Goal: Information Seeking & Learning: Learn about a topic

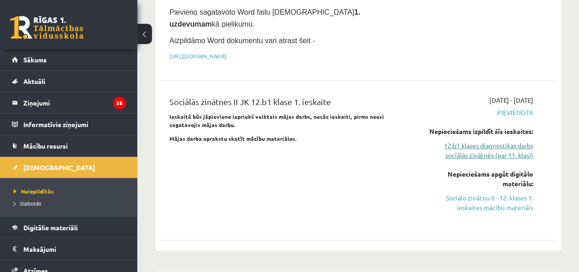
scroll to position [271, 0]
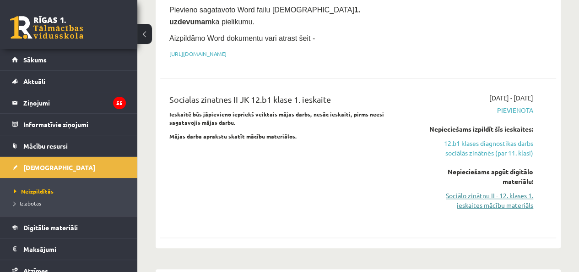
click at [494, 191] on link "Sociālo zinātņu II - 12. klases 1. ieskaites mācību materiāls" at bounding box center [477, 200] width 112 height 19
click at [489, 191] on link "Sociālo zinātņu II - 12. klases 1. ieskaites mācību materiāls" at bounding box center [477, 200] width 112 height 19
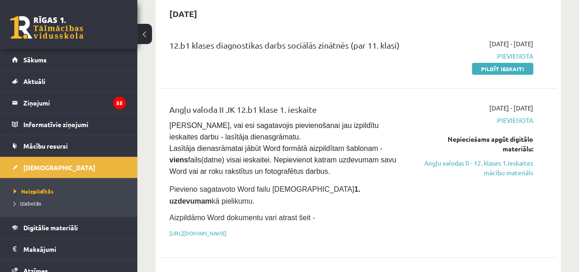
scroll to position [92, 0]
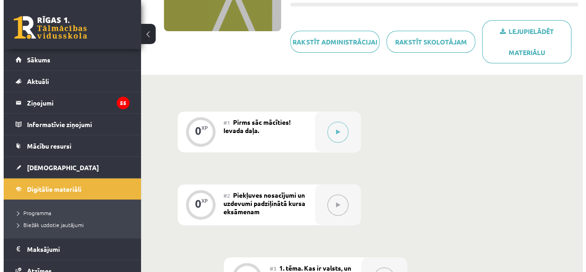
scroll to position [161, 0]
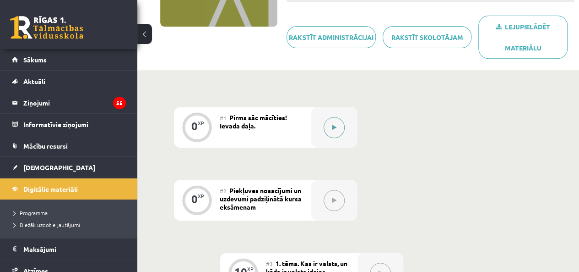
click at [336, 125] on icon at bounding box center [335, 127] width 4 height 5
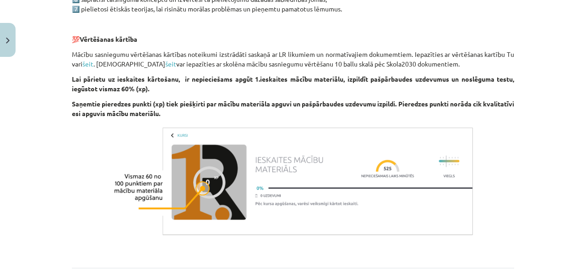
scroll to position [647, 0]
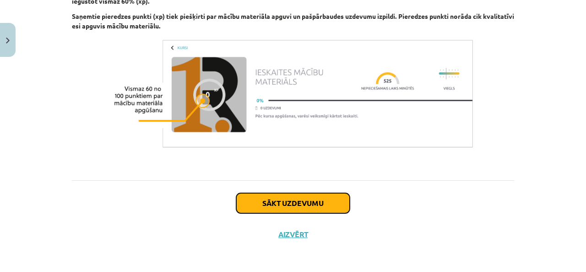
click at [284, 196] on button "Sākt uzdevumu" at bounding box center [293, 203] width 114 height 20
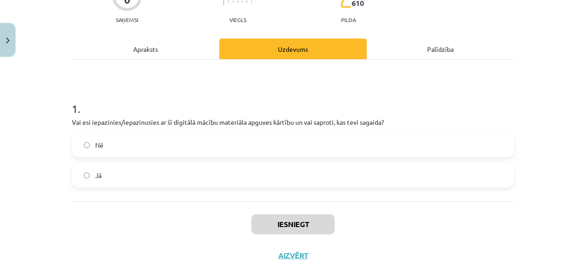
scroll to position [97, 0]
click at [207, 178] on label "Jā" at bounding box center [293, 174] width 441 height 23
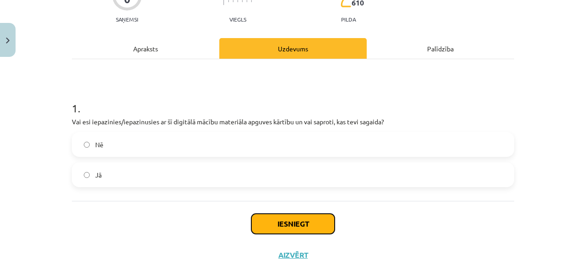
click at [261, 222] on button "Iesniegt" at bounding box center [292, 223] width 83 height 20
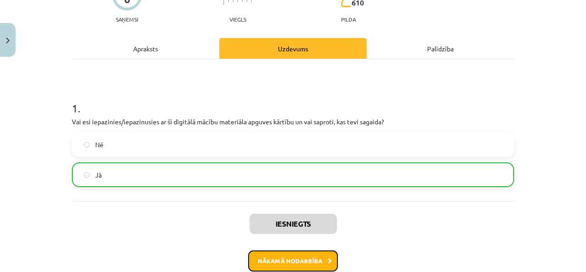
click at [273, 267] on button "Nākamā nodarbība" at bounding box center [293, 260] width 90 height 21
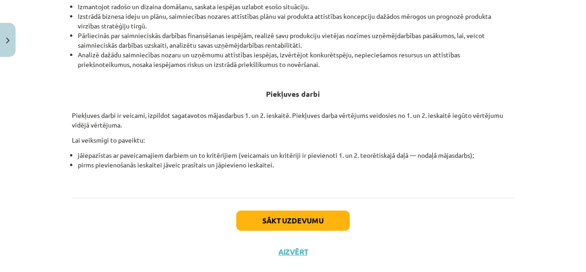
scroll to position [385, 0]
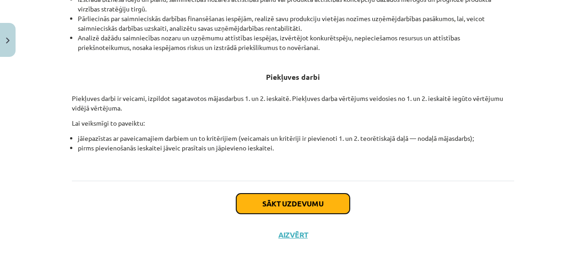
click at [272, 200] on button "Sākt uzdevumu" at bounding box center [293, 203] width 114 height 20
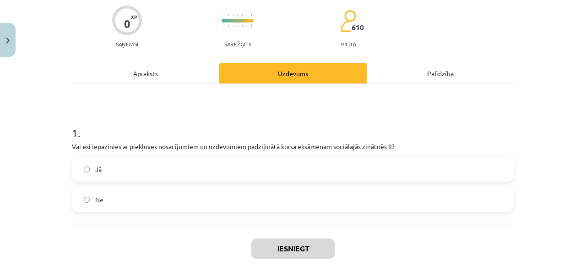
scroll to position [72, 0]
click at [228, 199] on label "Nē" at bounding box center [293, 198] width 441 height 23
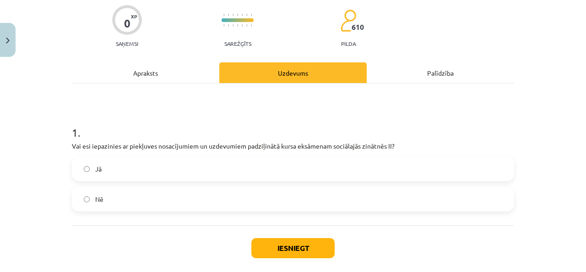
click at [218, 169] on label "Jā" at bounding box center [293, 168] width 441 height 23
click at [263, 244] on button "Iesniegt" at bounding box center [292, 248] width 83 height 20
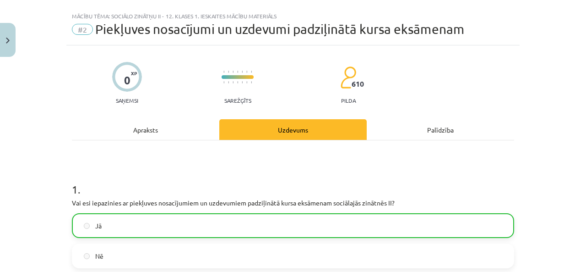
scroll to position [146, 0]
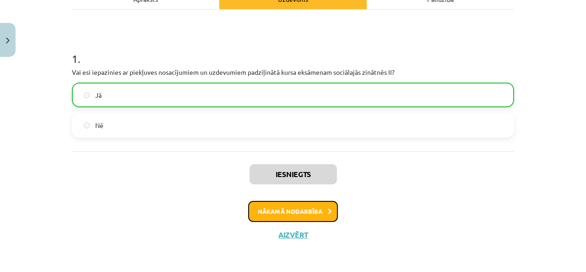
click at [299, 211] on button "Nākamā nodarbība" at bounding box center [293, 211] width 90 height 21
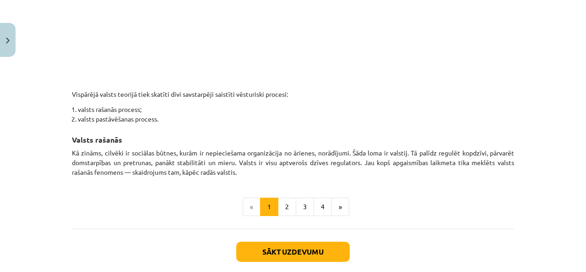
scroll to position [576, 0]
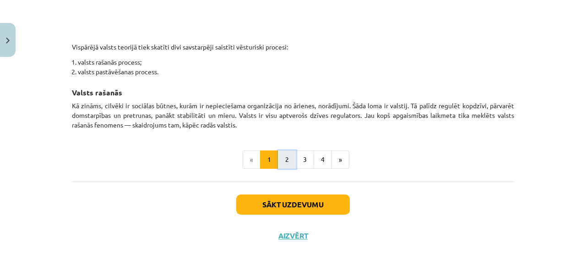
click at [285, 153] on button "2" at bounding box center [287, 159] width 18 height 18
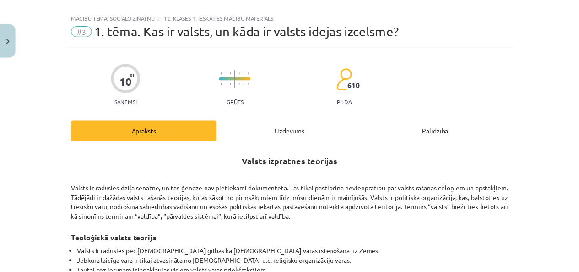
scroll to position [0, 0]
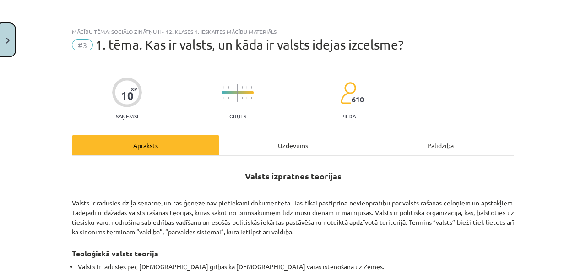
click at [11, 34] on button "Close" at bounding box center [8, 40] width 16 height 34
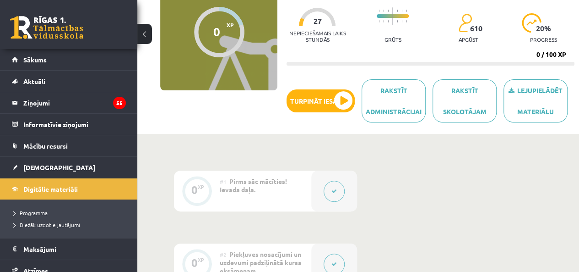
scroll to position [98, 0]
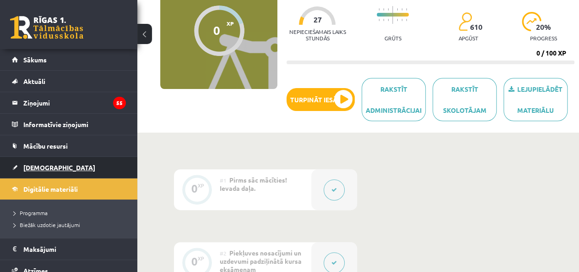
click at [53, 165] on link "[DEMOGRAPHIC_DATA]" at bounding box center [69, 167] width 114 height 21
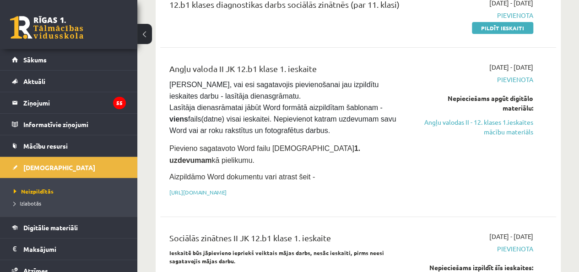
scroll to position [134, 0]
